Goal: Task Accomplishment & Management: Complete application form

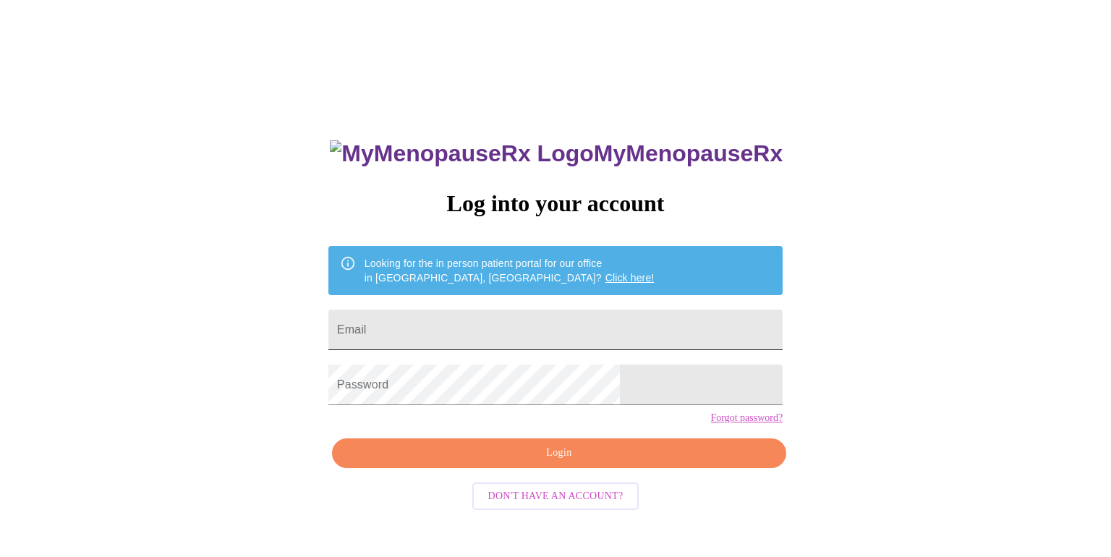
click at [615, 324] on input "Email" at bounding box center [555, 329] width 454 height 40
type input "pebbletrailz5@att.net"
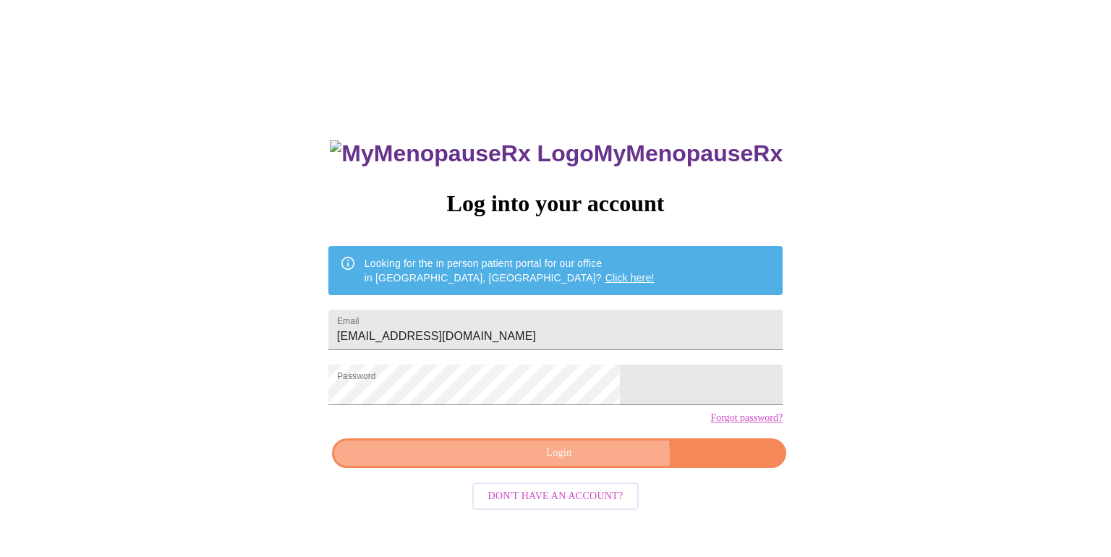
click at [581, 462] on span "Login" at bounding box center [559, 453] width 421 height 18
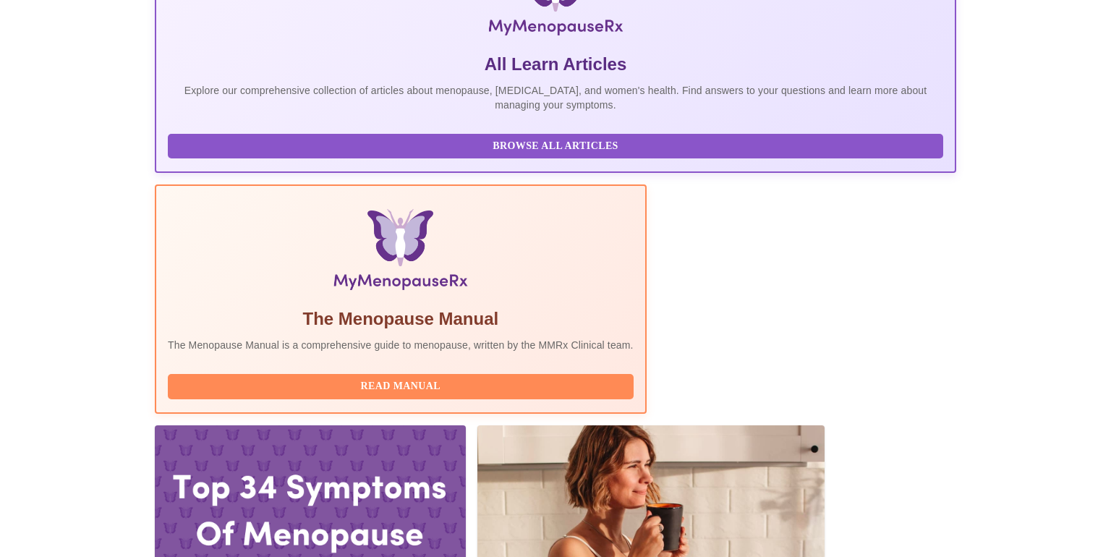
scroll to position [547, 0]
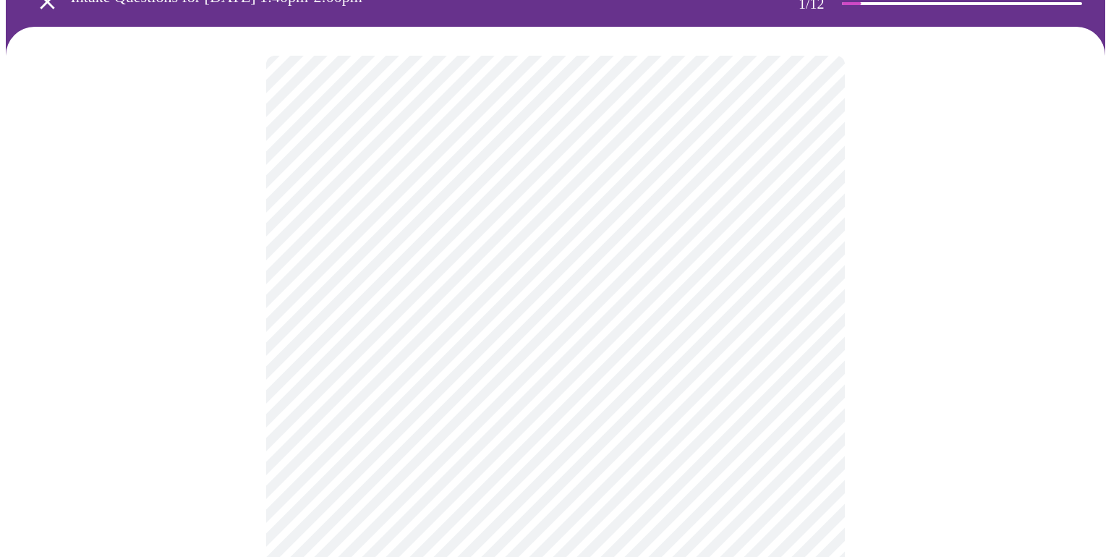
scroll to position [109, 0]
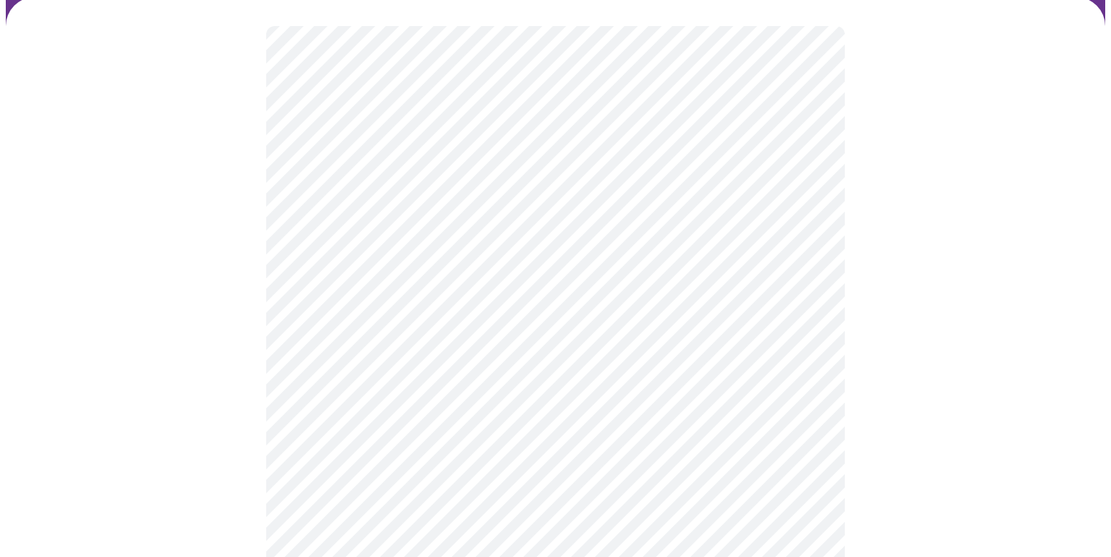
click at [807, 309] on body "MyMenopauseRx Appointments Messaging Labs Uploads Medications Community Refer a…" at bounding box center [555, 553] width 1099 height 1312
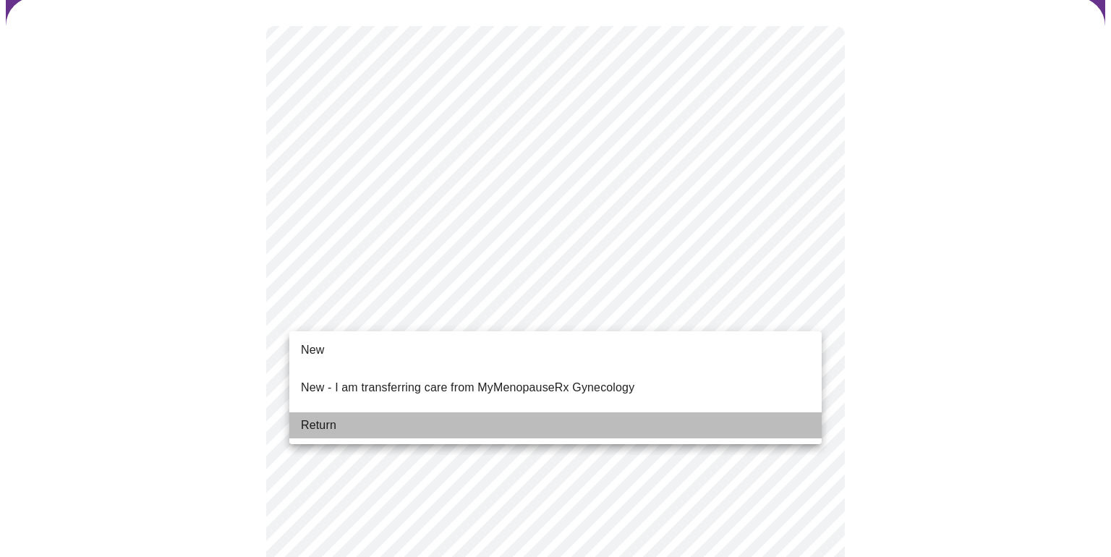
click at [696, 412] on li "Return" at bounding box center [555, 425] width 532 height 26
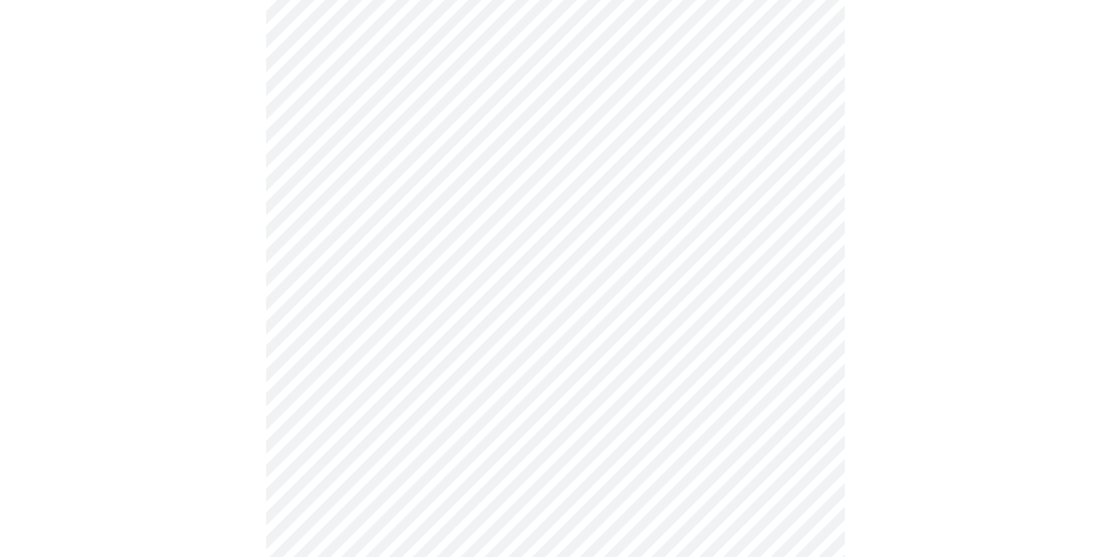
scroll to position [550, 0]
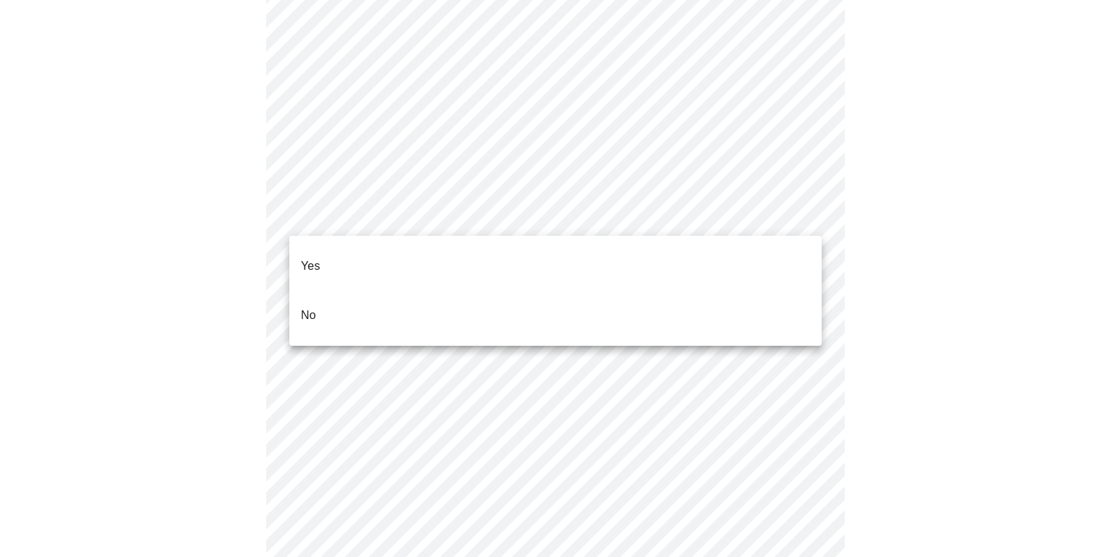
click at [472, 211] on body "MyMenopauseRx Appointments Messaging Labs Uploads Medications Community Refer a…" at bounding box center [555, 347] width 1099 height 1784
click at [379, 291] on li "No" at bounding box center [555, 315] width 532 height 49
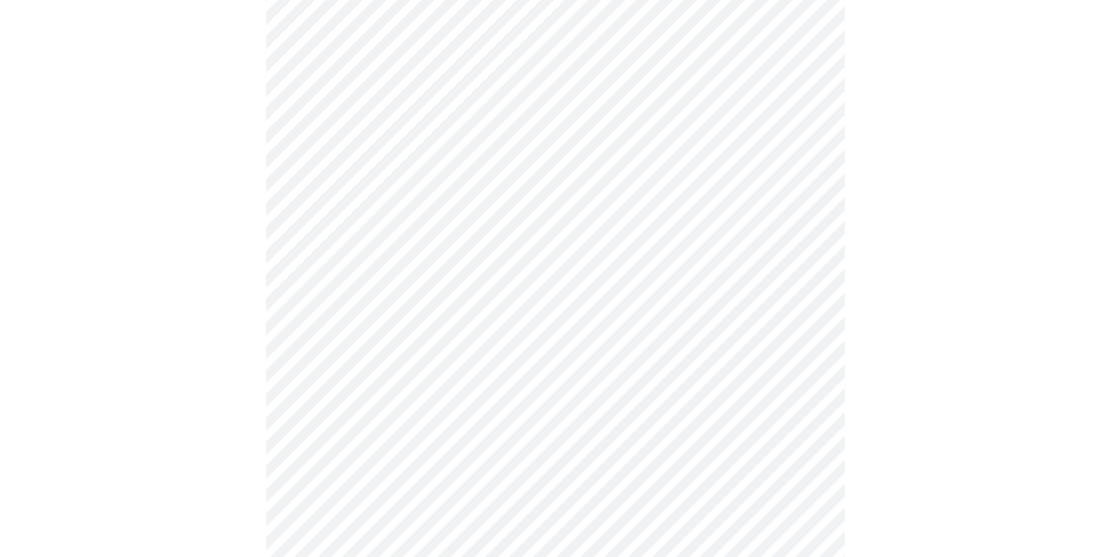
scroll to position [607, 0]
click at [808, 265] on body "MyMenopauseRx Appointments Messaging Labs Uploads Medications Community Refer a…" at bounding box center [555, 286] width 1099 height 1775
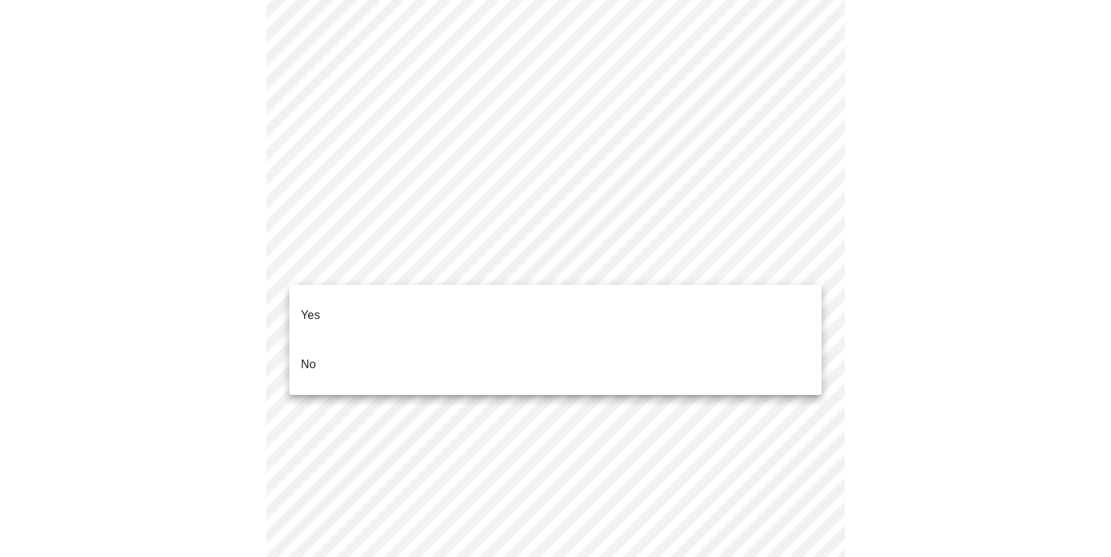
click at [316, 307] on p "Yes" at bounding box center [311, 315] width 20 height 17
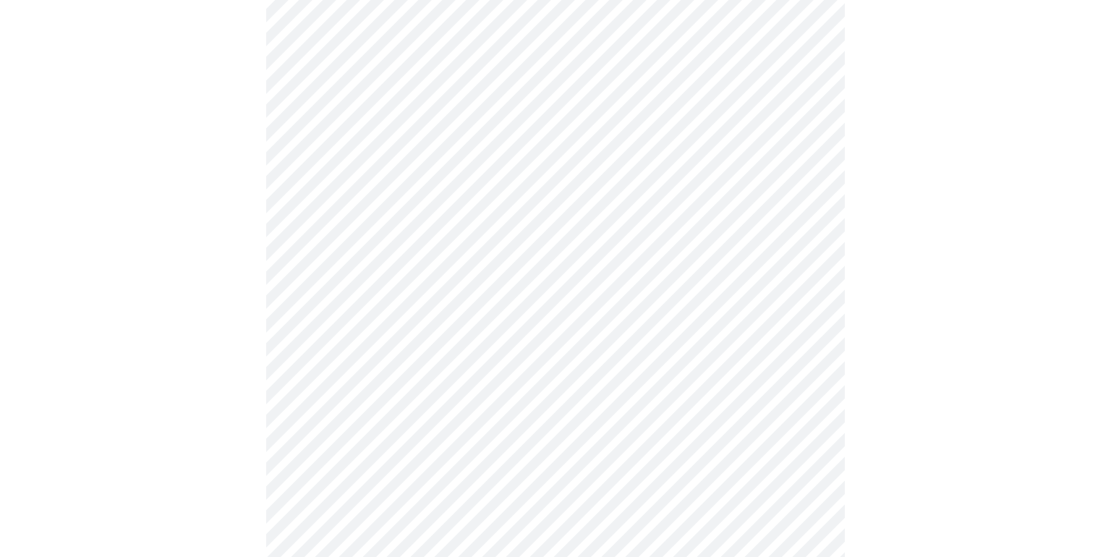
scroll to position [692, 0]
click at [805, 288] on body "MyMenopauseRx Appointments Messaging Labs Uploads Medications Community Refer a…" at bounding box center [555, 197] width 1099 height 1767
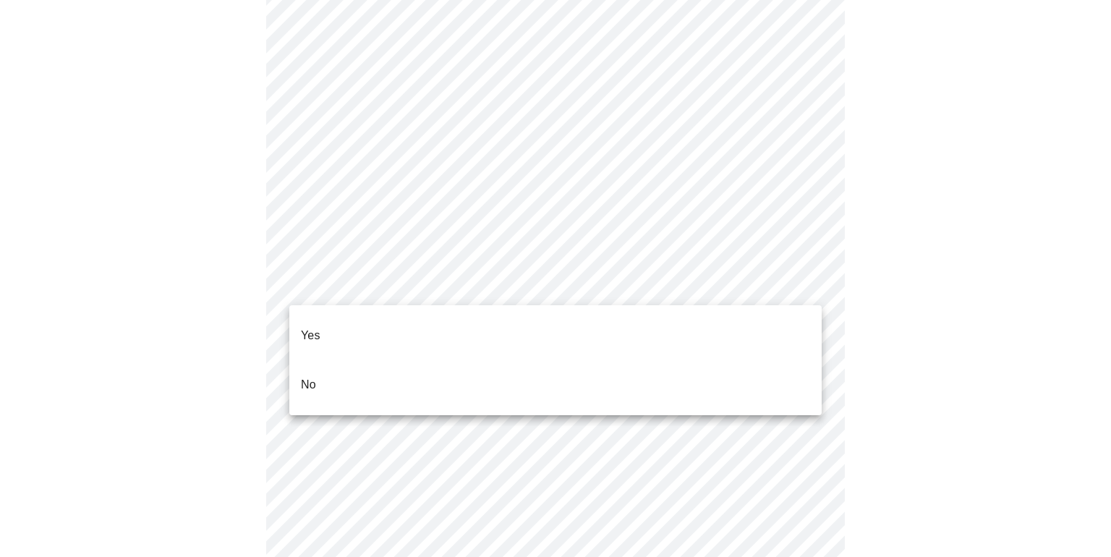
click at [776, 318] on li "Yes" at bounding box center [555, 335] width 532 height 49
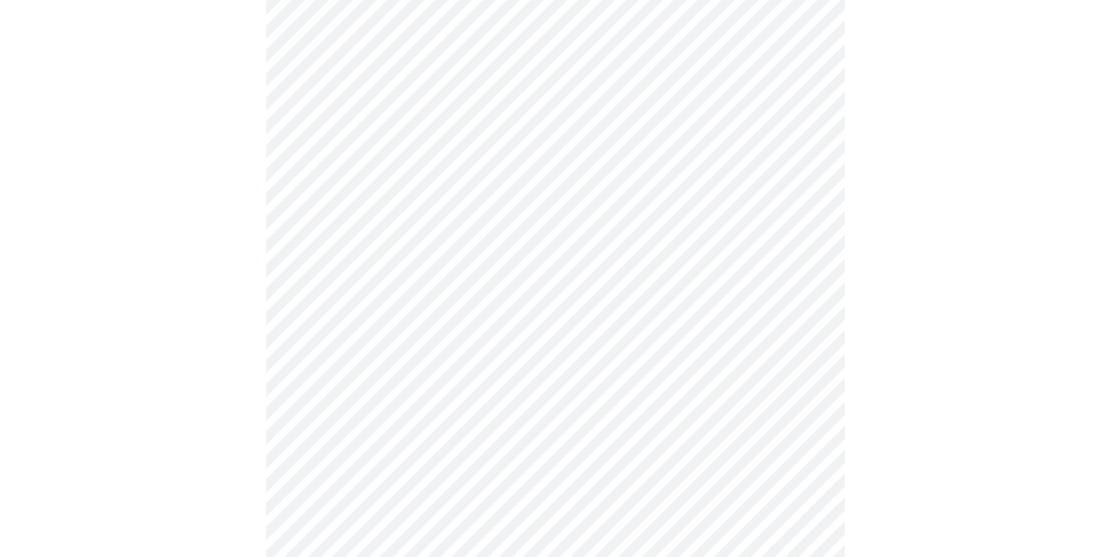
scroll to position [923, 0]
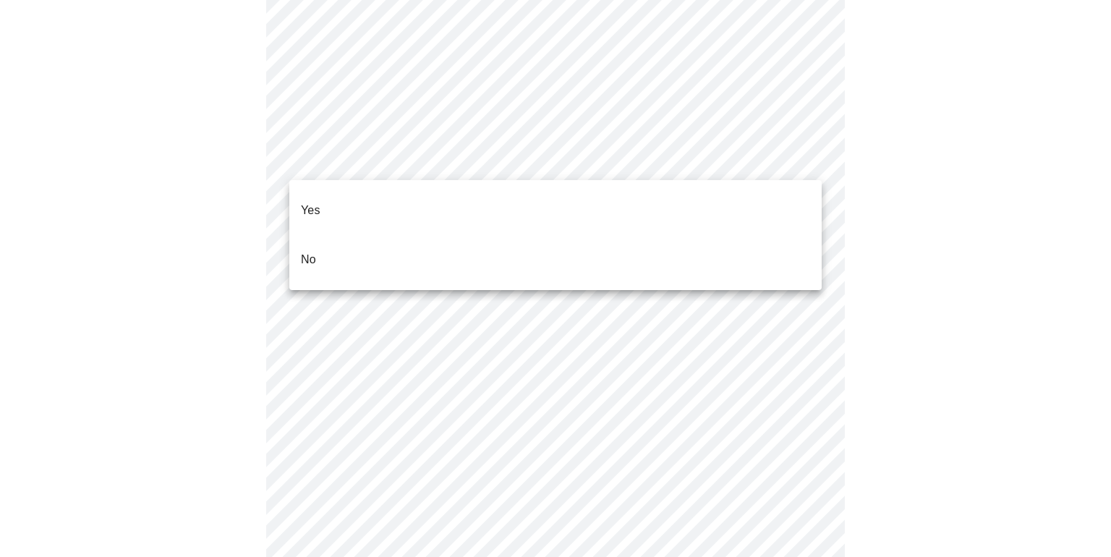
click at [677, 193] on li "Yes" at bounding box center [555, 210] width 532 height 49
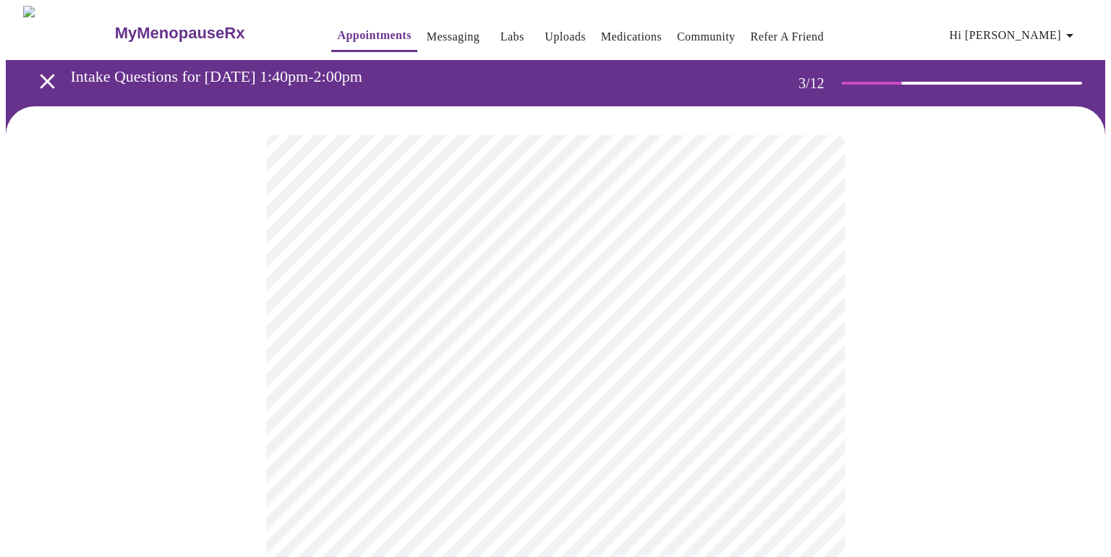
scroll to position [13, 0]
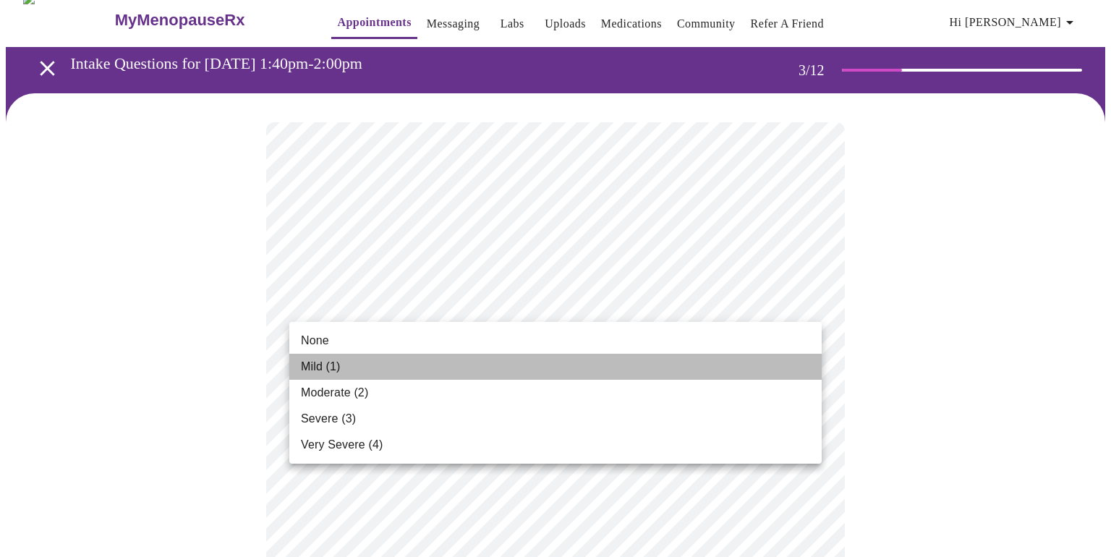
click at [762, 361] on li "Mild (1)" at bounding box center [555, 367] width 532 height 26
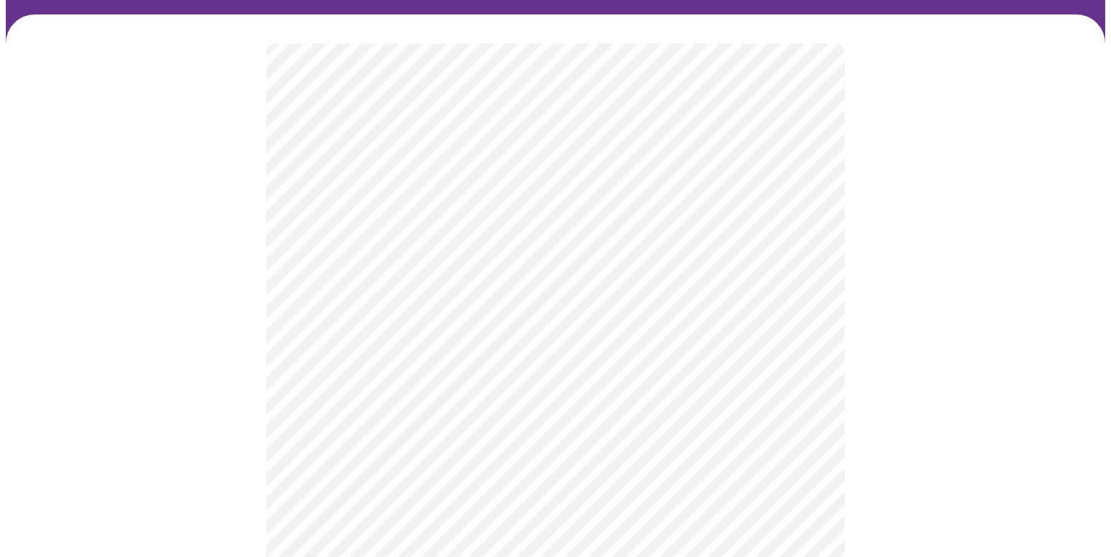
scroll to position [95, 0]
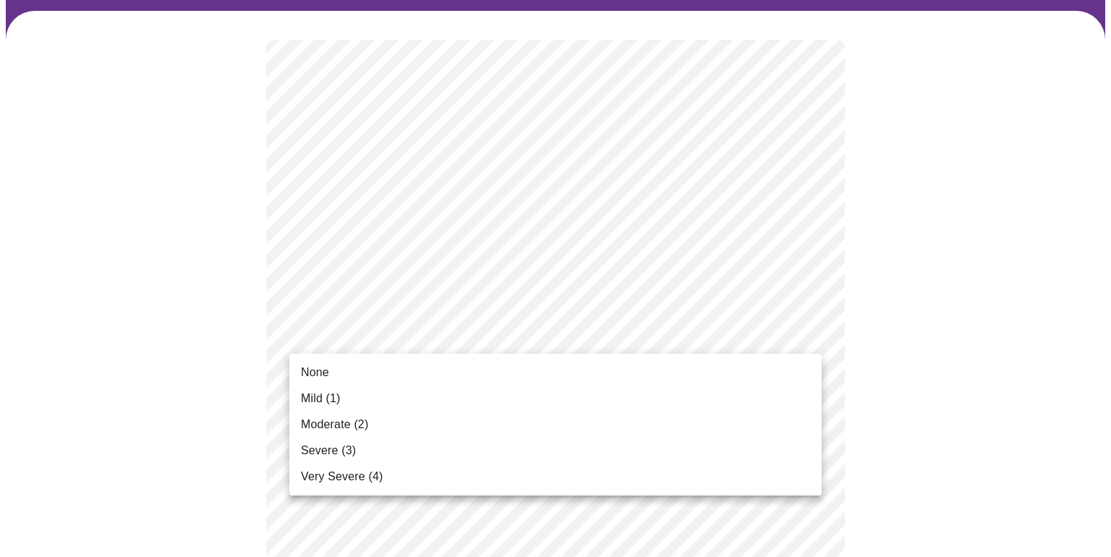
click at [633, 422] on li "Moderate (2)" at bounding box center [555, 424] width 532 height 26
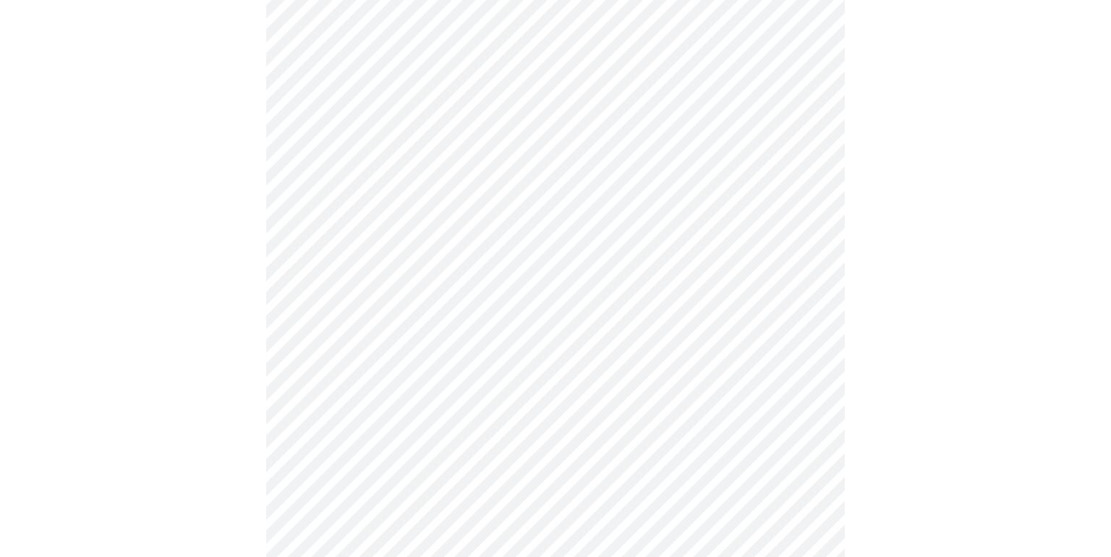
scroll to position [274, 0]
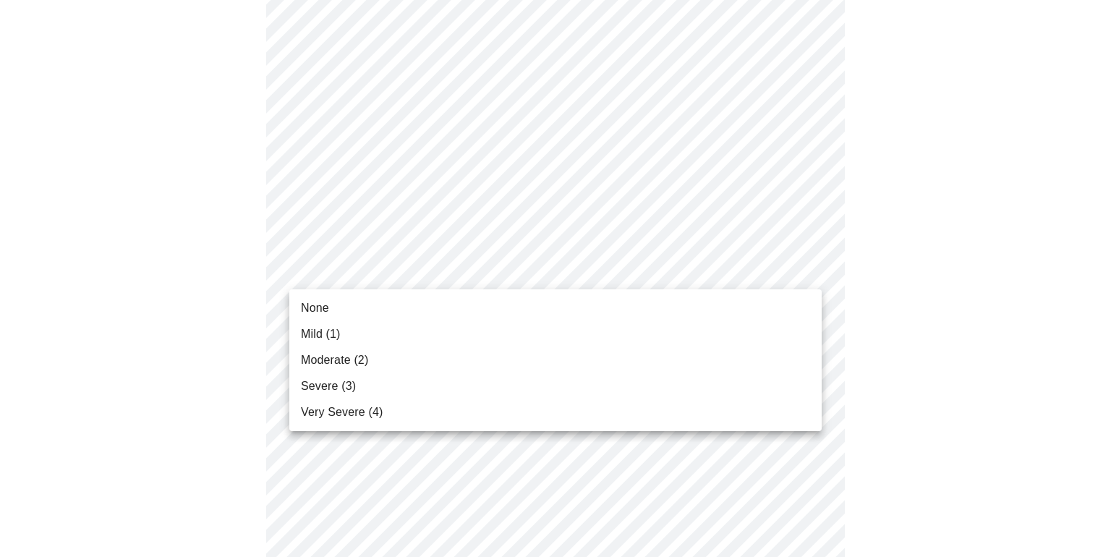
click at [714, 355] on li "Moderate (2)" at bounding box center [555, 360] width 532 height 26
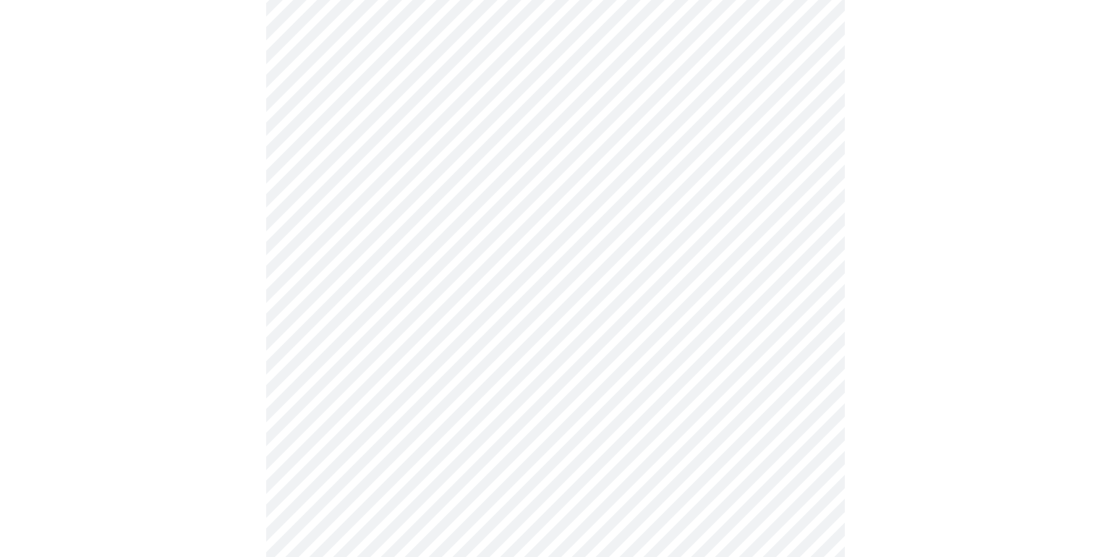
scroll to position [349, 0]
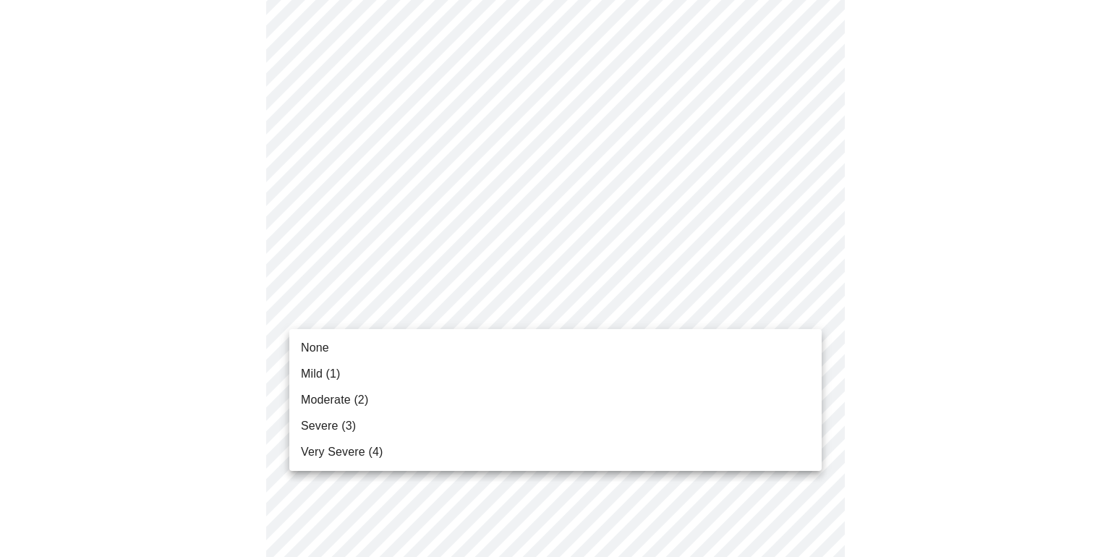
click at [735, 367] on li "Mild (1)" at bounding box center [555, 374] width 532 height 26
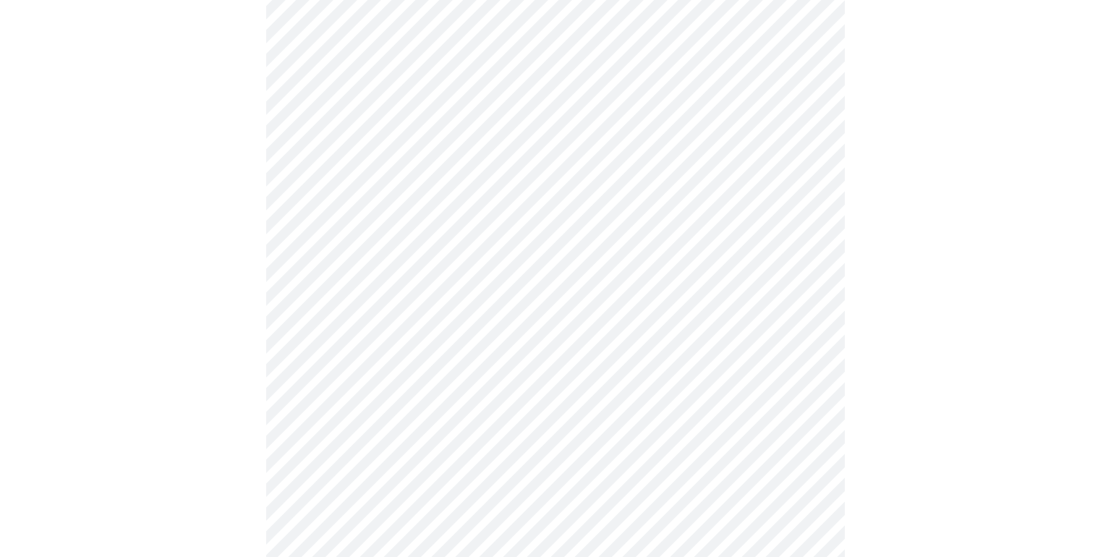
scroll to position [419, 0]
click at [802, 334] on body "MyMenopauseRx Appointments Messaging Labs Uploads Medications Community Refer a…" at bounding box center [555, 508] width 1099 height 1843
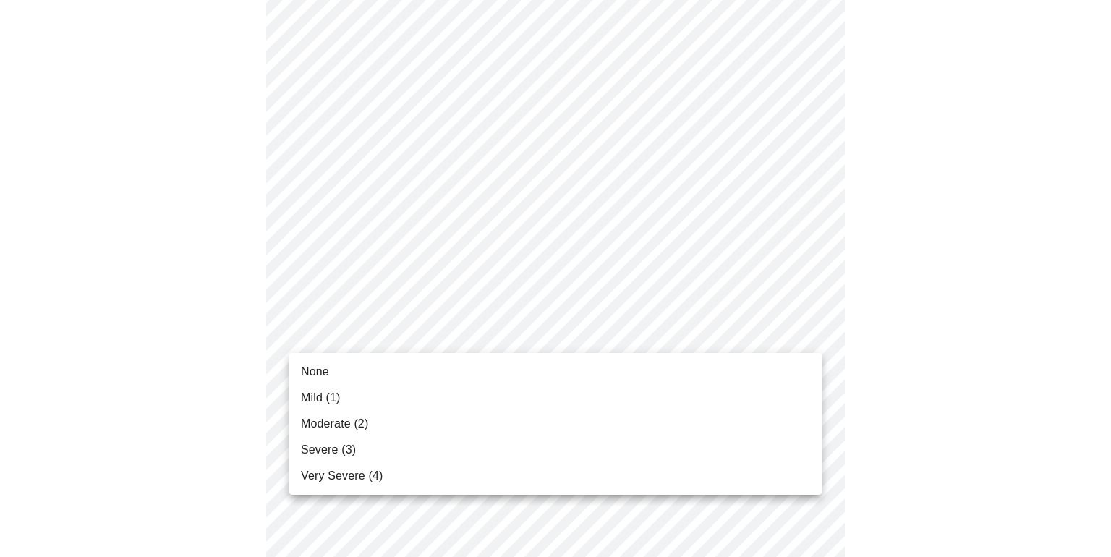
click at [708, 393] on li "Mild (1)" at bounding box center [555, 398] width 532 height 26
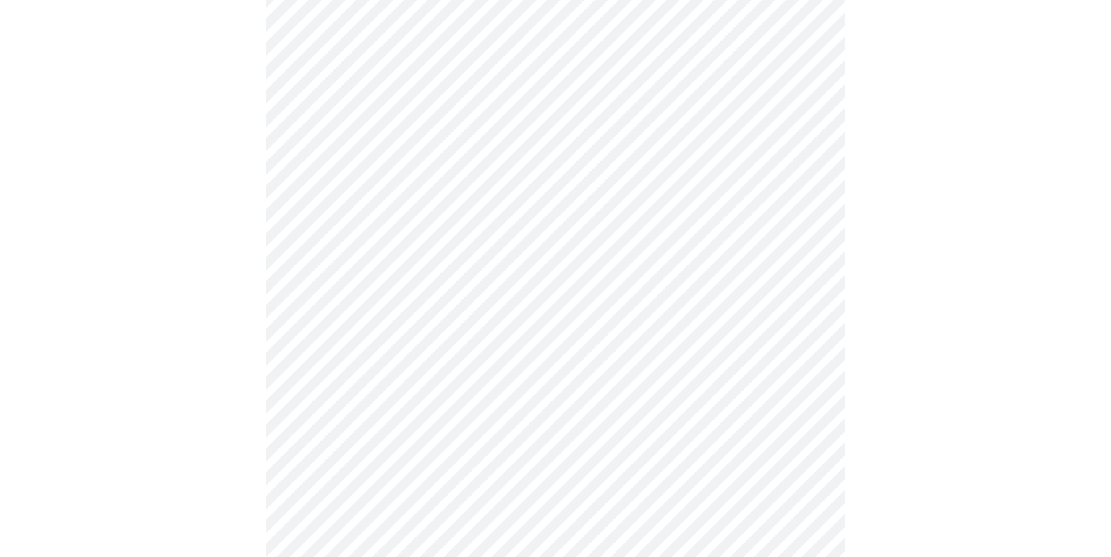
scroll to position [534, 0]
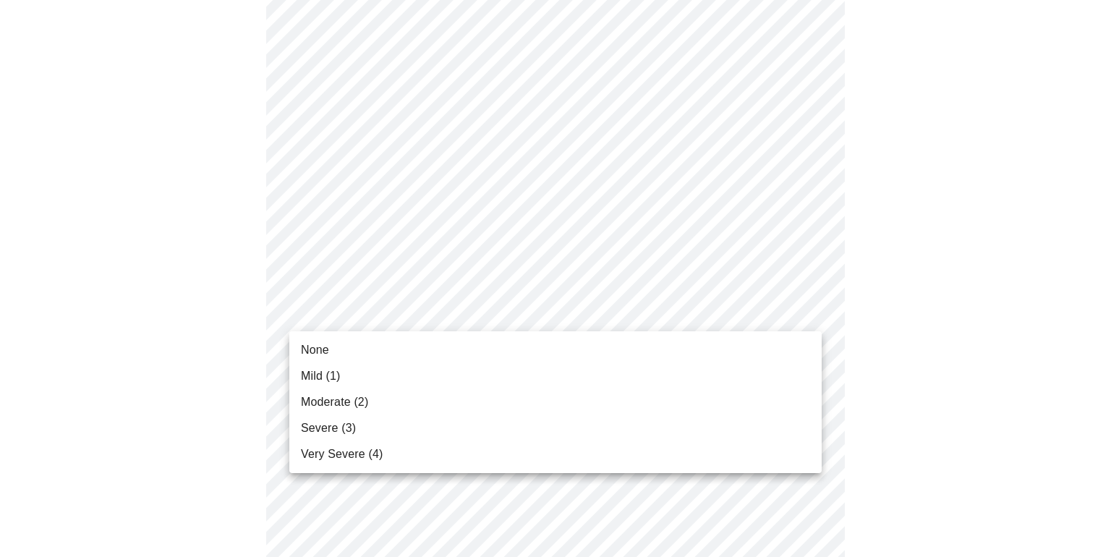
click at [805, 313] on body "MyMenopauseRx Appointments Messaging Labs Uploads Medications Community Refer a…" at bounding box center [555, 382] width 1099 height 1822
click at [725, 396] on li "Moderate (2)" at bounding box center [555, 402] width 532 height 26
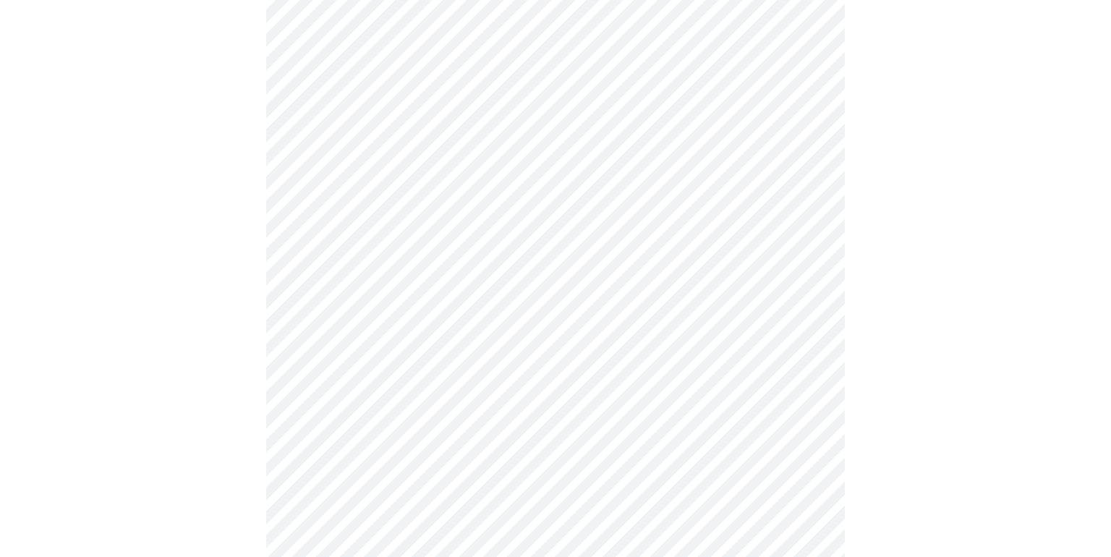
scroll to position [628, 0]
click at [813, 329] on body "MyMenopauseRx Appointments Messaging Labs Uploads Medications Community Refer a…" at bounding box center [555, 279] width 1099 height 1802
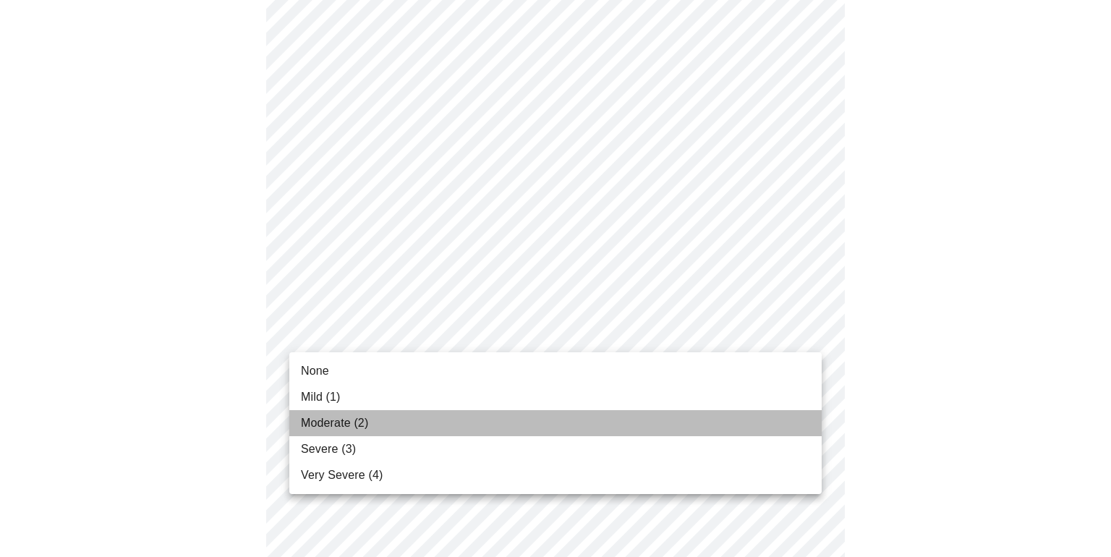
click at [752, 418] on li "Moderate (2)" at bounding box center [555, 423] width 532 height 26
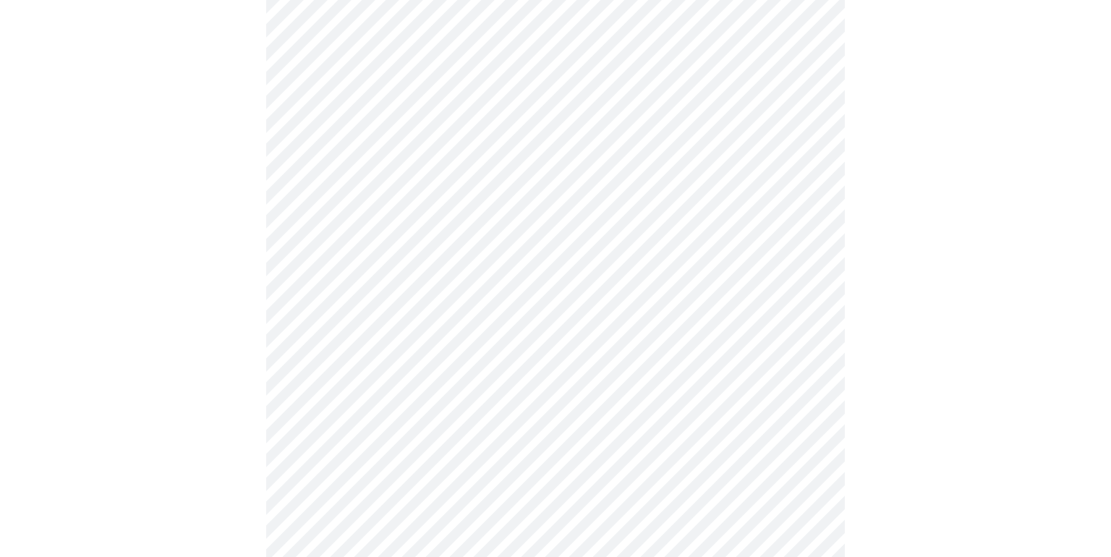
scroll to position [827, 0]
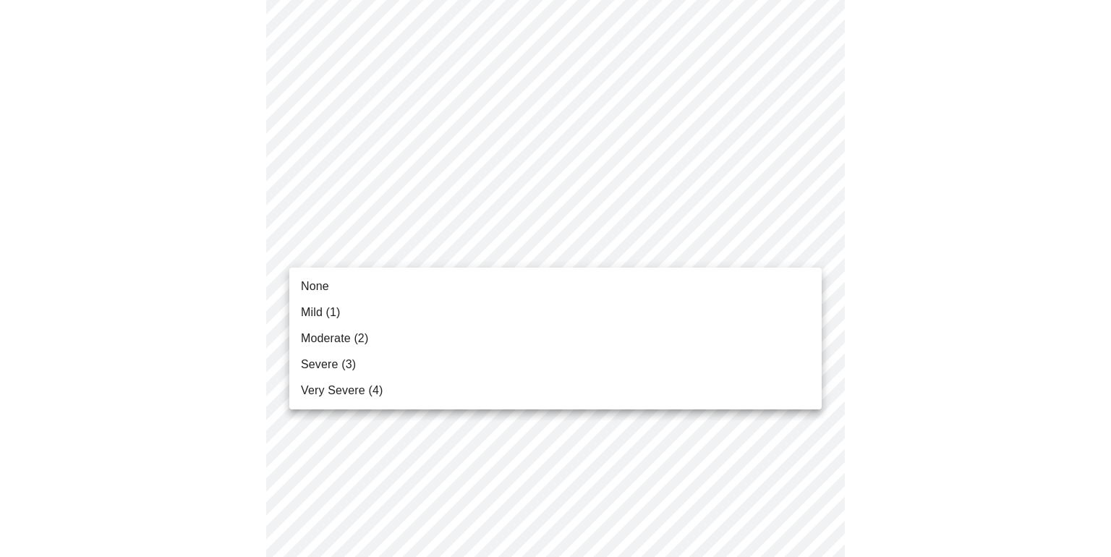
click at [805, 248] on body "MyMenopauseRx Appointments Messaging Labs Uploads Medications Community Refer a…" at bounding box center [555, 70] width 1099 height 1782
click at [675, 368] on li "Severe (3)" at bounding box center [555, 364] width 532 height 26
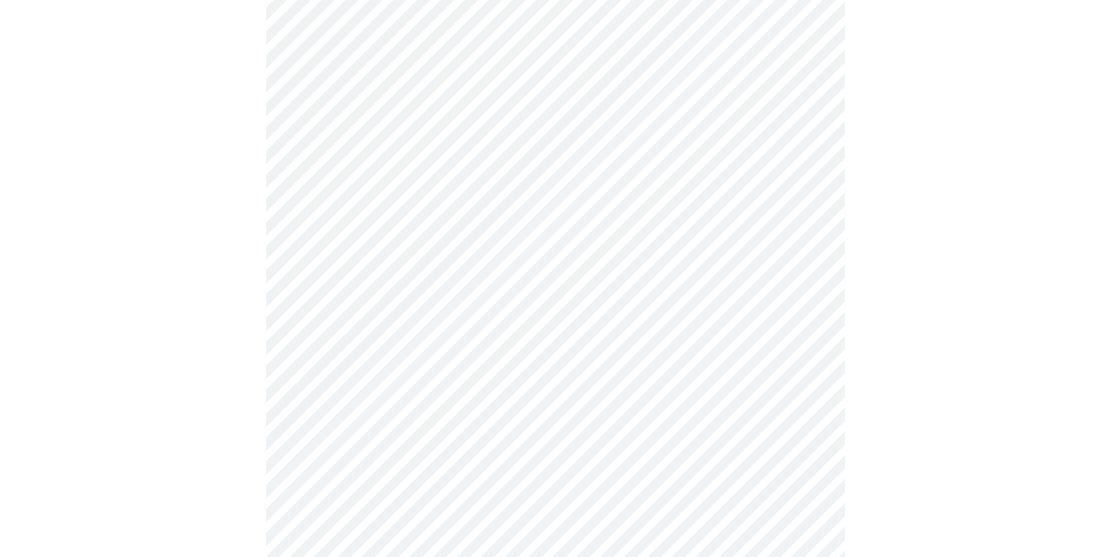
scroll to position [928, 0]
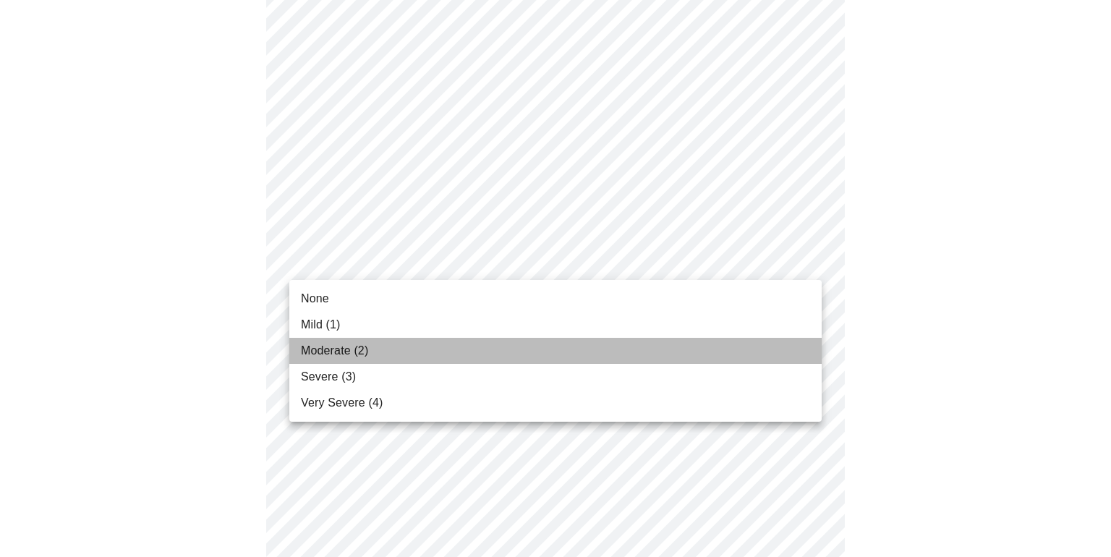
click at [690, 355] on li "Moderate (2)" at bounding box center [555, 351] width 532 height 26
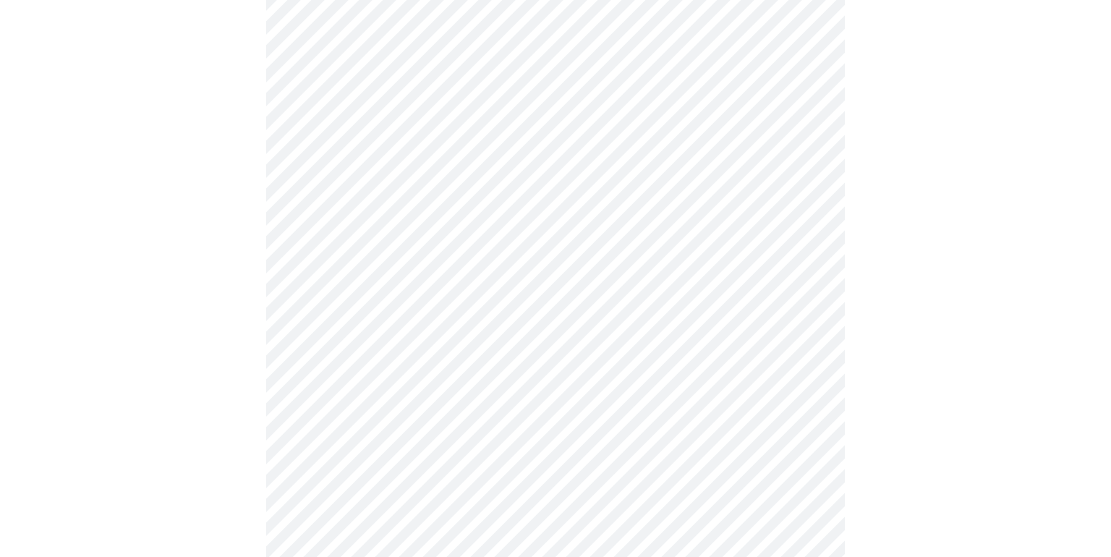
scroll to position [1094, 0]
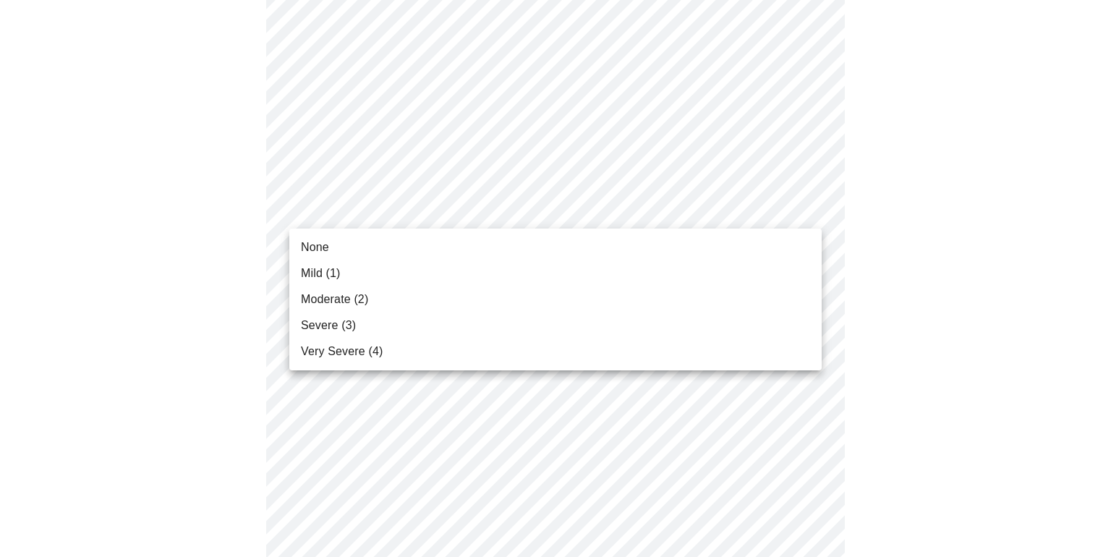
click at [745, 247] on li "None" at bounding box center [555, 247] width 532 height 26
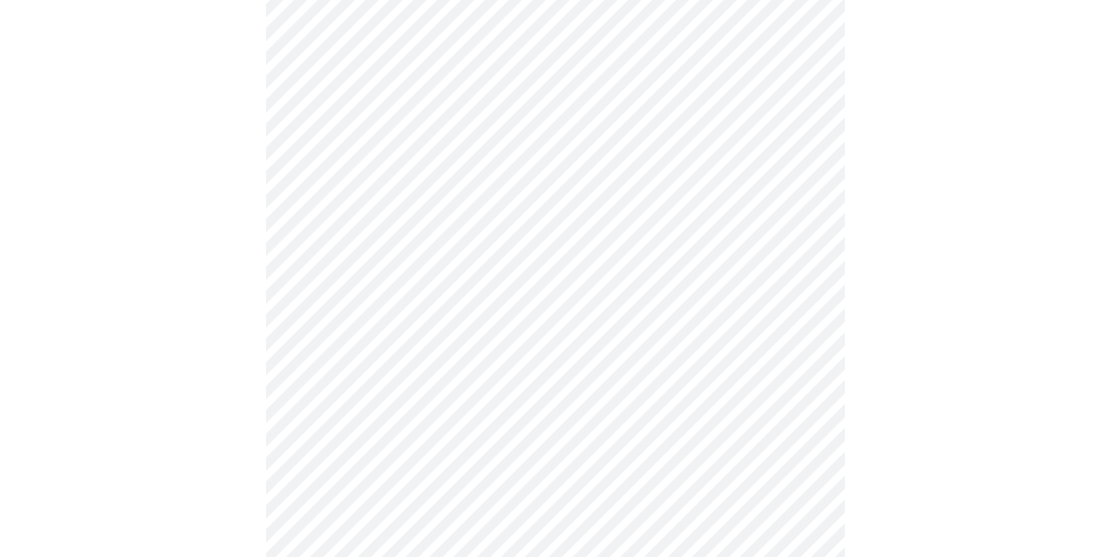
scroll to position [1138, 0]
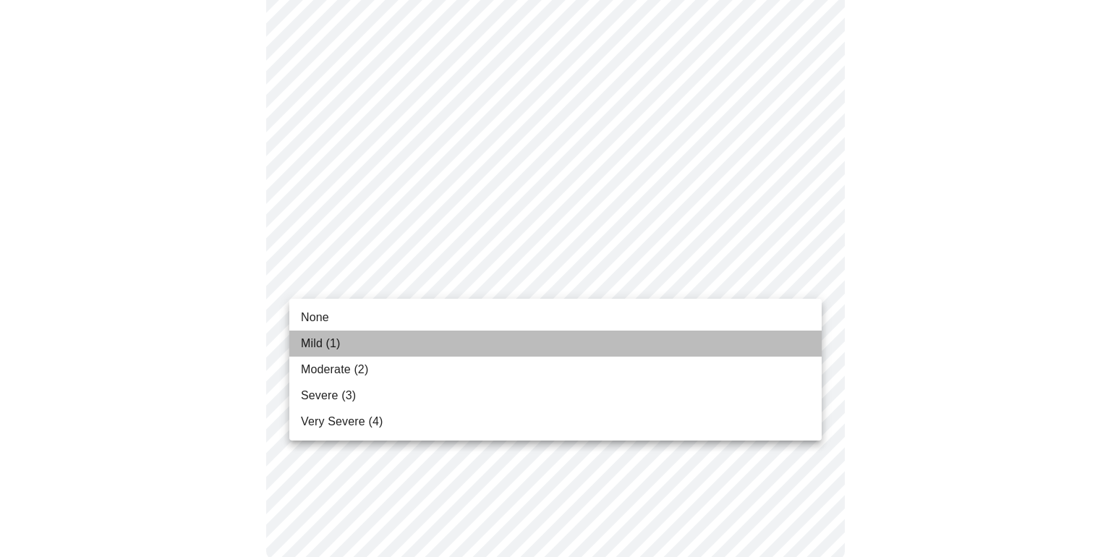
click at [751, 338] on li "Mild (1)" at bounding box center [555, 343] width 532 height 26
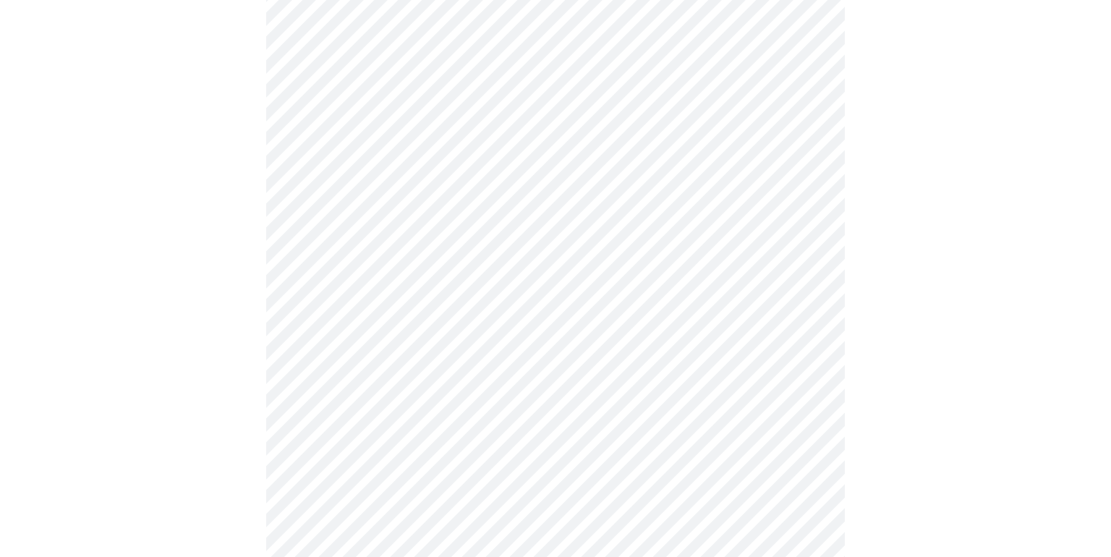
scroll to position [522, 0]
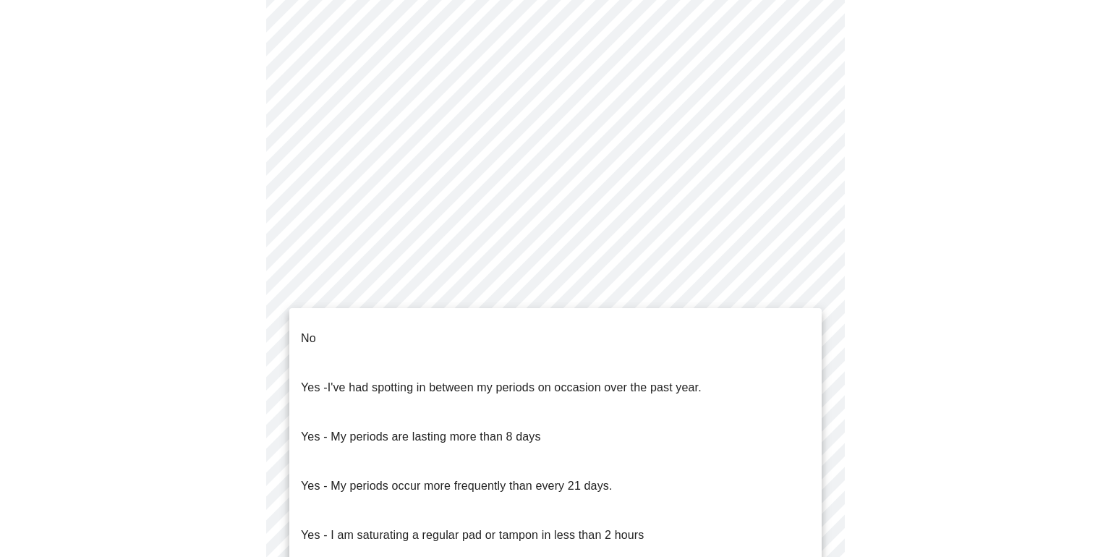
click at [806, 361] on body "MyMenopauseRx Appointments Messaging Labs Uploads Medications Community Refer a…" at bounding box center [555, 197] width 1099 height 1427
click at [783, 323] on li "No" at bounding box center [555, 338] width 532 height 49
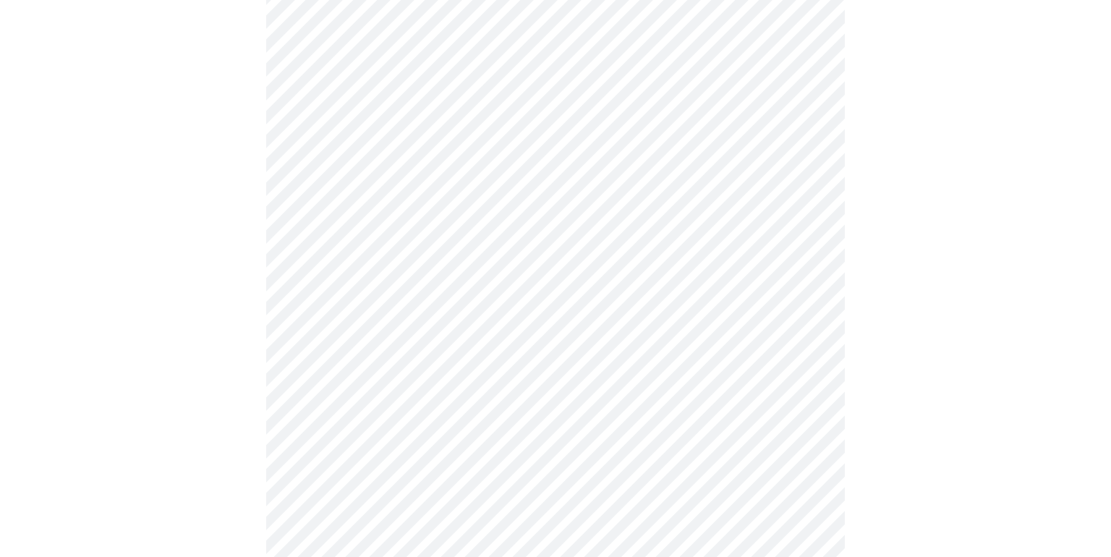
scroll to position [660, 0]
click at [807, 328] on body "MyMenopauseRx Appointments Messaging Labs Uploads Medications Community Refer a…" at bounding box center [555, 55] width 1099 height 1419
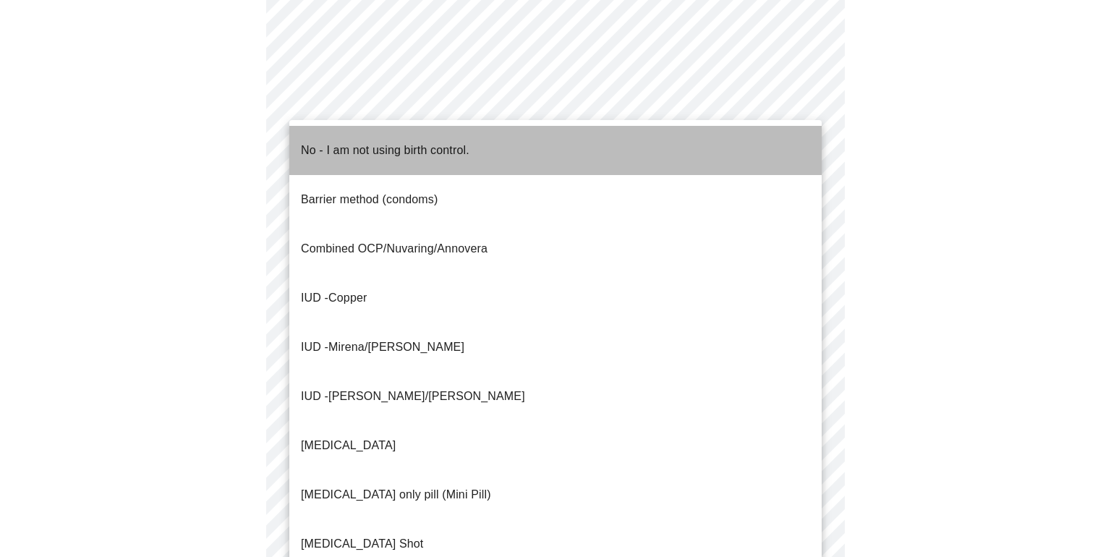
click at [732, 150] on li "No - I am not using birth control." at bounding box center [555, 150] width 532 height 49
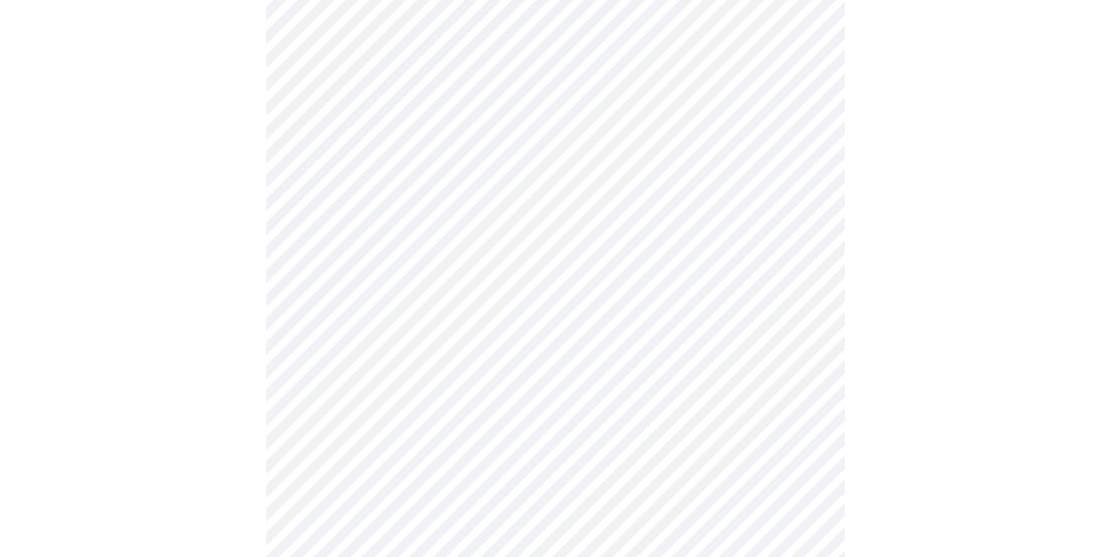
scroll to position [853, 0]
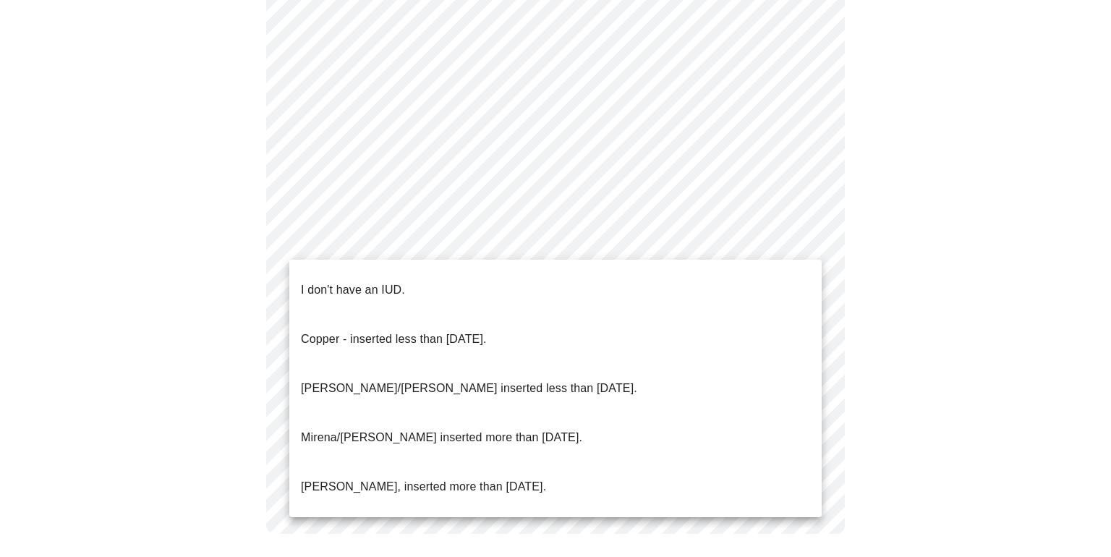
click at [746, 276] on li "I don't have an IUD." at bounding box center [555, 289] width 532 height 49
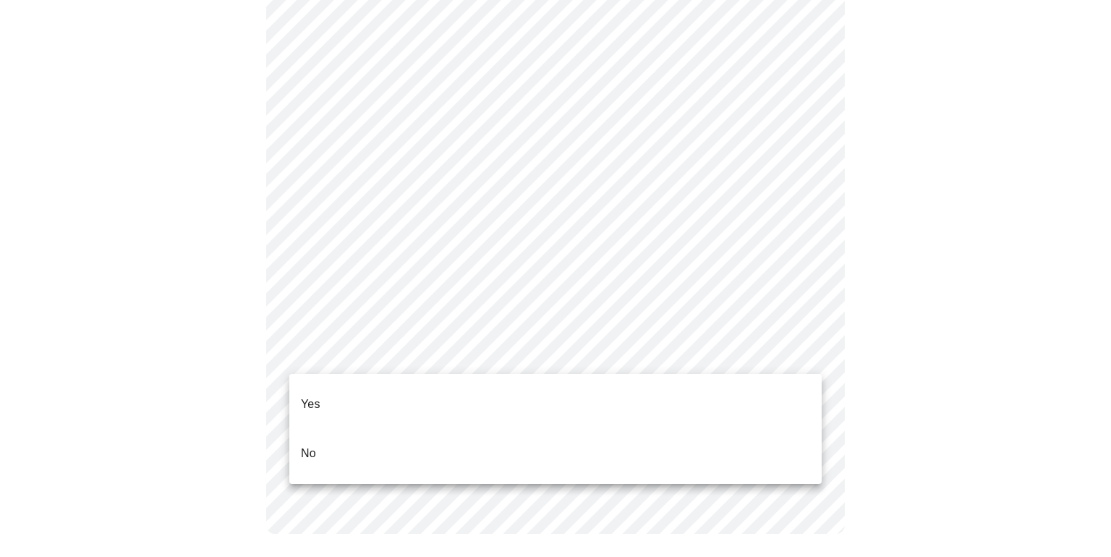
click at [764, 430] on li "No" at bounding box center [555, 453] width 532 height 49
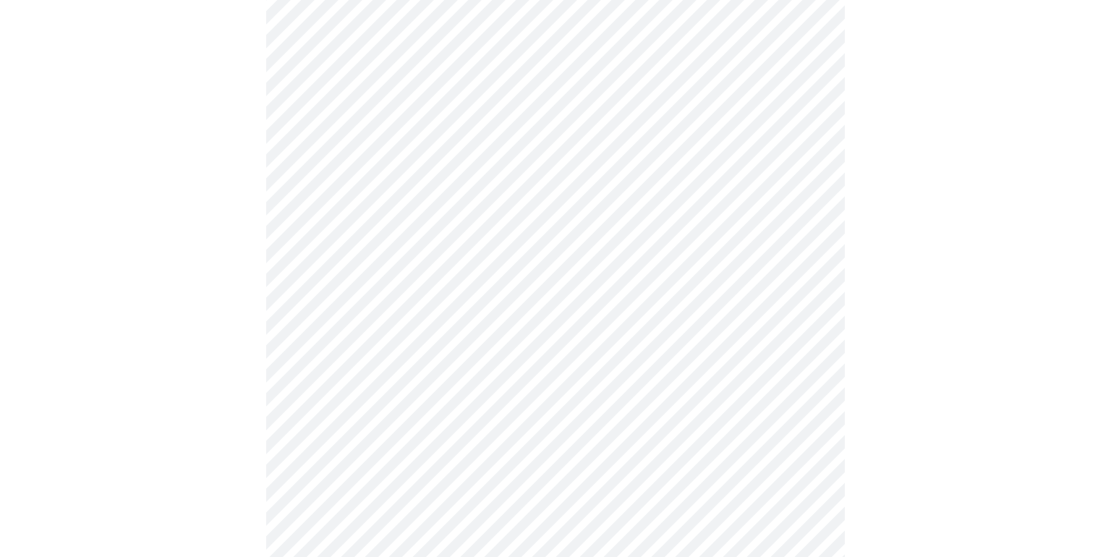
scroll to position [3702, 0]
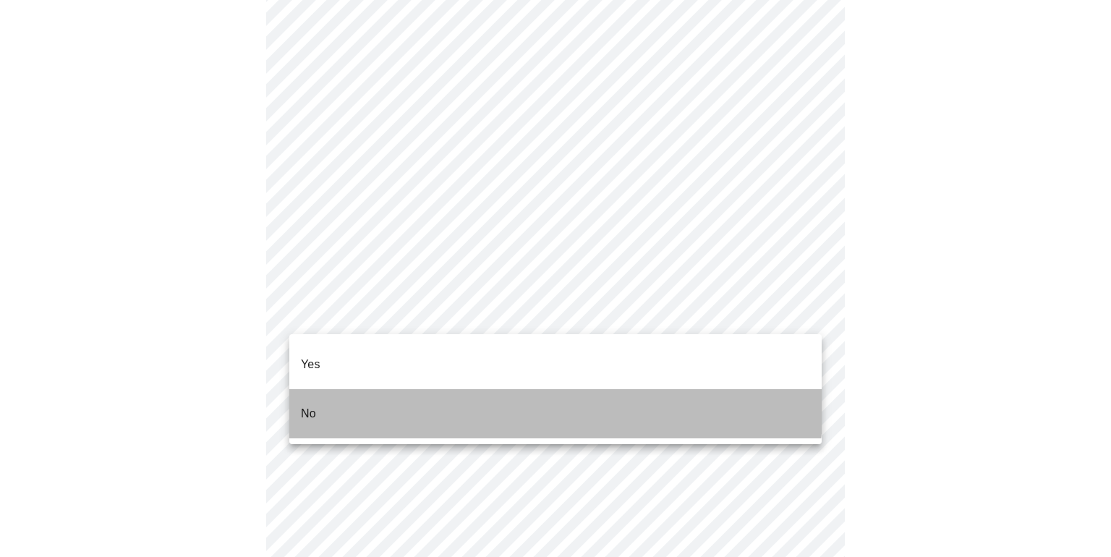
click at [417, 389] on li "No" at bounding box center [555, 413] width 532 height 49
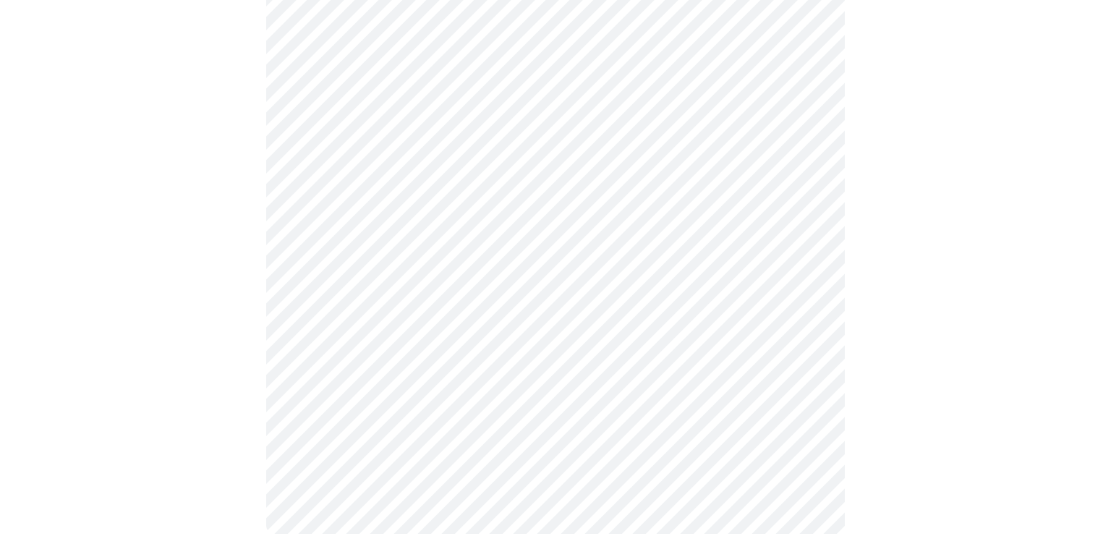
scroll to position [0, 0]
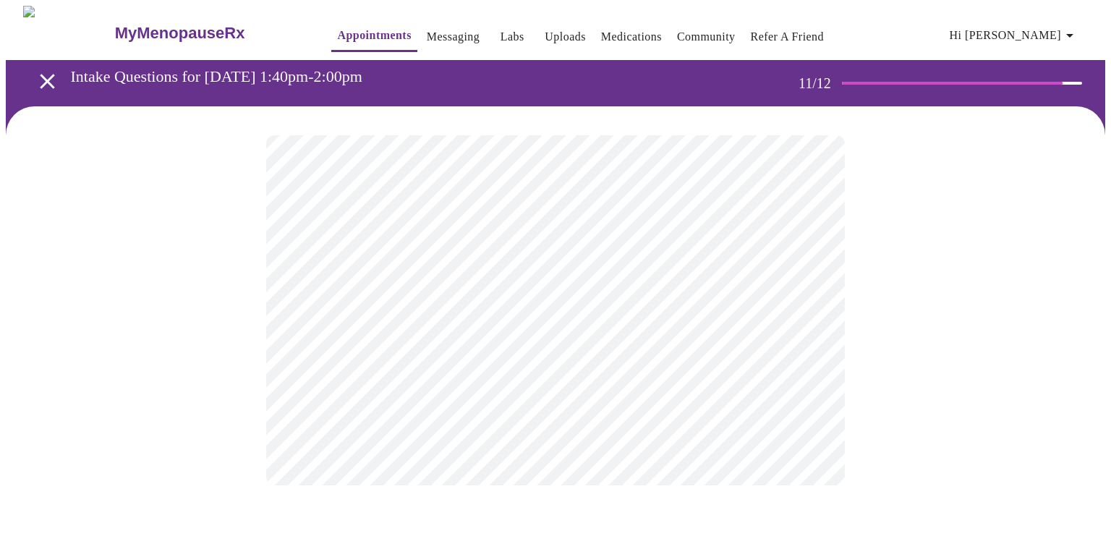
click at [905, 381] on div at bounding box center [555, 310] width 1099 height 408
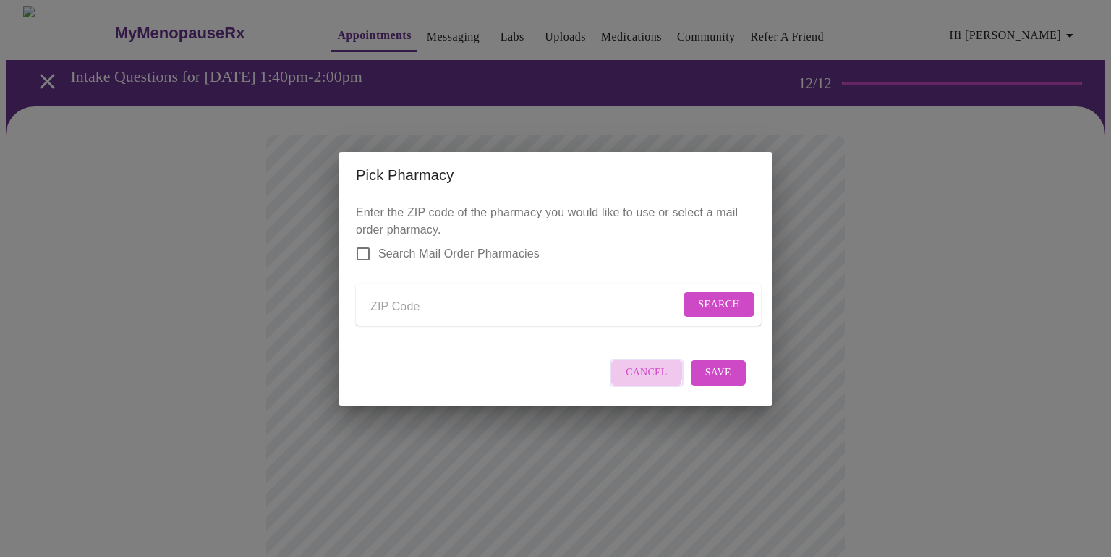
click at [641, 380] on span "Cancel" at bounding box center [647, 373] width 42 height 18
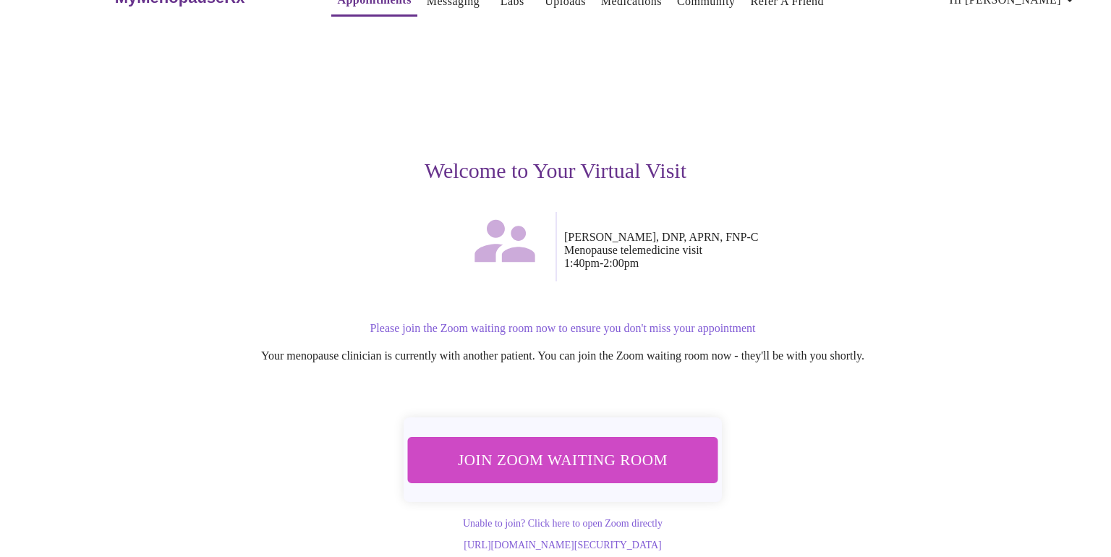
scroll to position [47, 0]
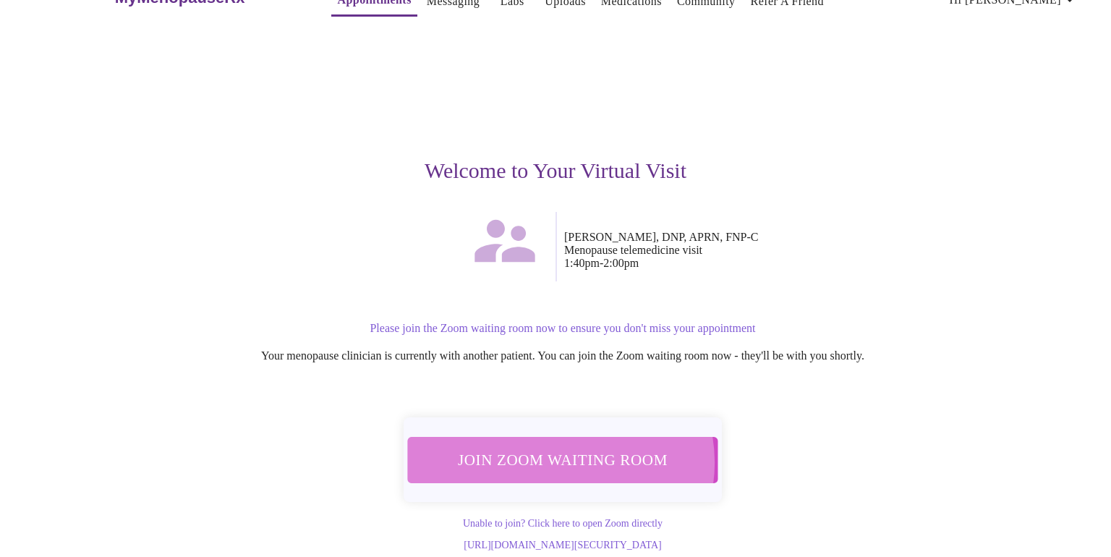
click at [559, 446] on span "Join Zoom Waiting Room" at bounding box center [563, 459] width 278 height 27
